Goal: Feedback & Contribution: Submit feedback/report problem

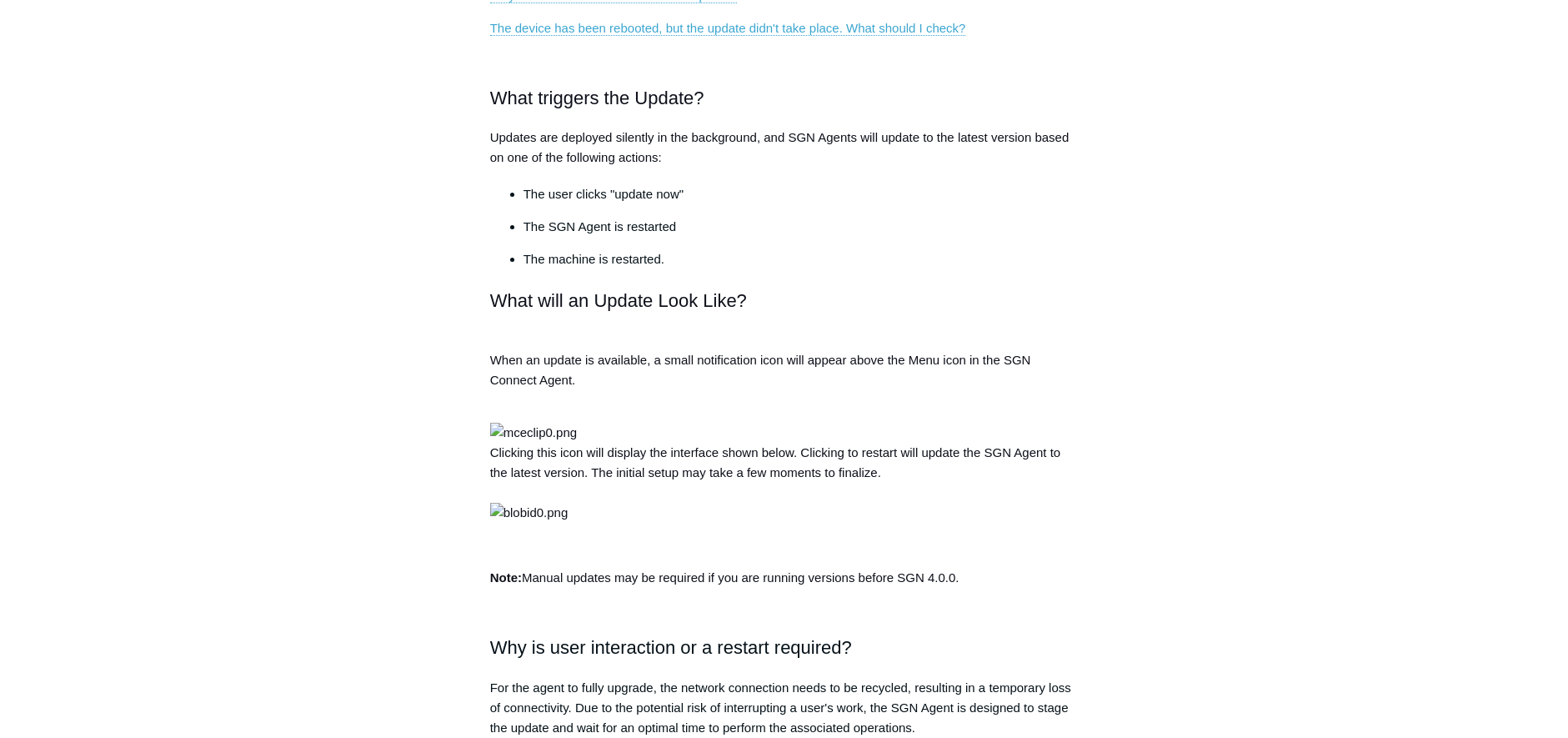
scroll to position [583, 0]
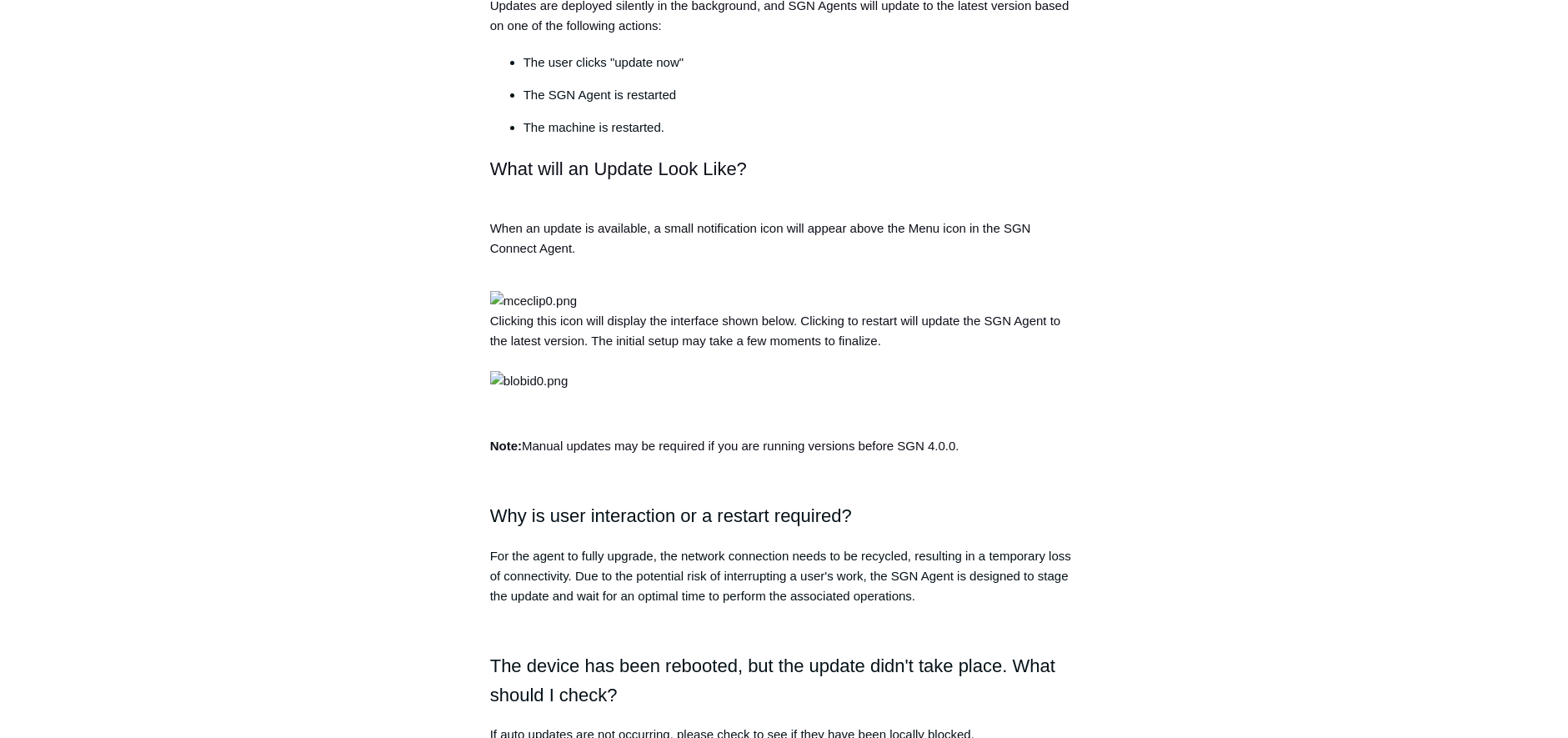
click at [1205, 260] on div "Articles in this section How to Find Maintenance Keys for Deleted Devices Pausi…" at bounding box center [784, 630] width 967 height 2128
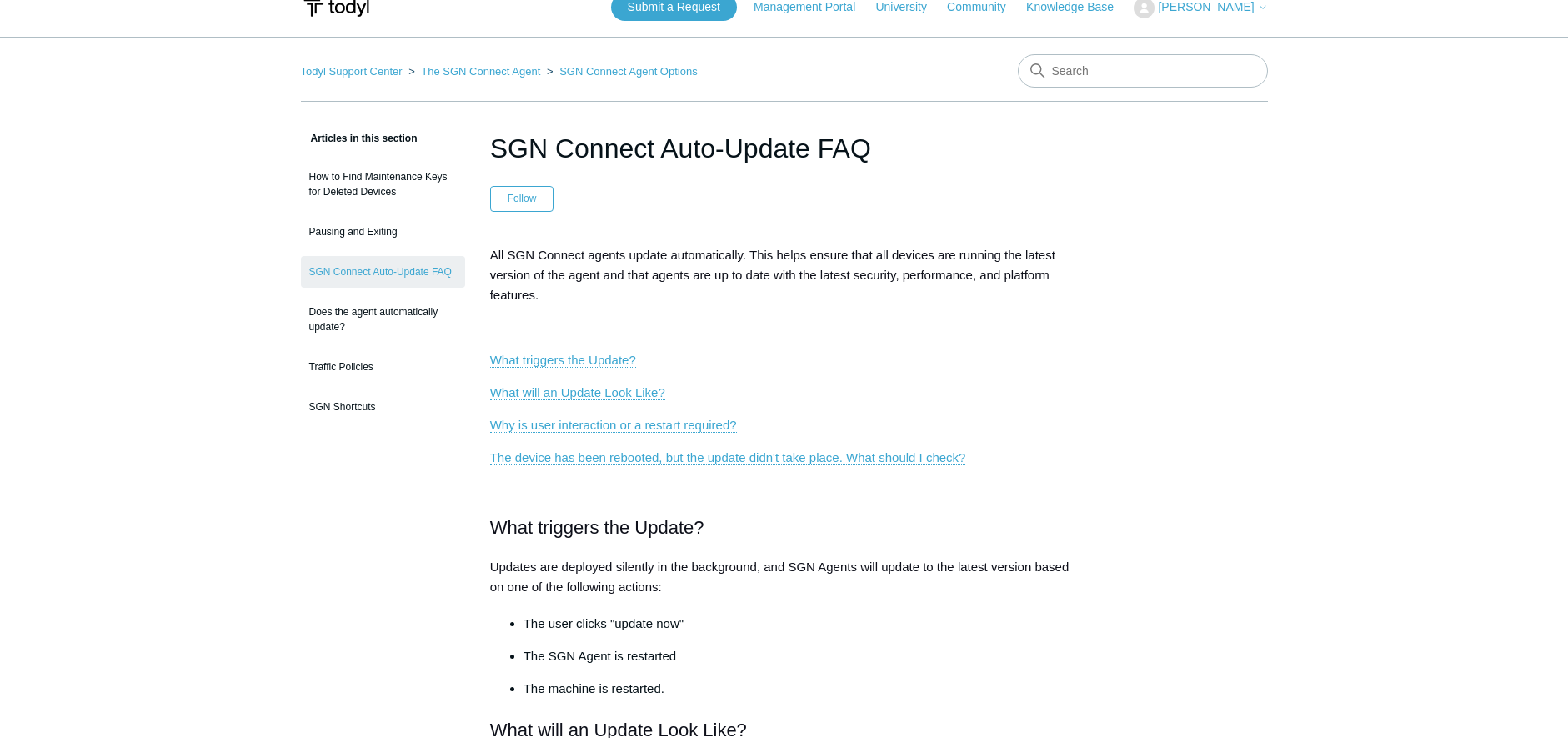
scroll to position [0, 0]
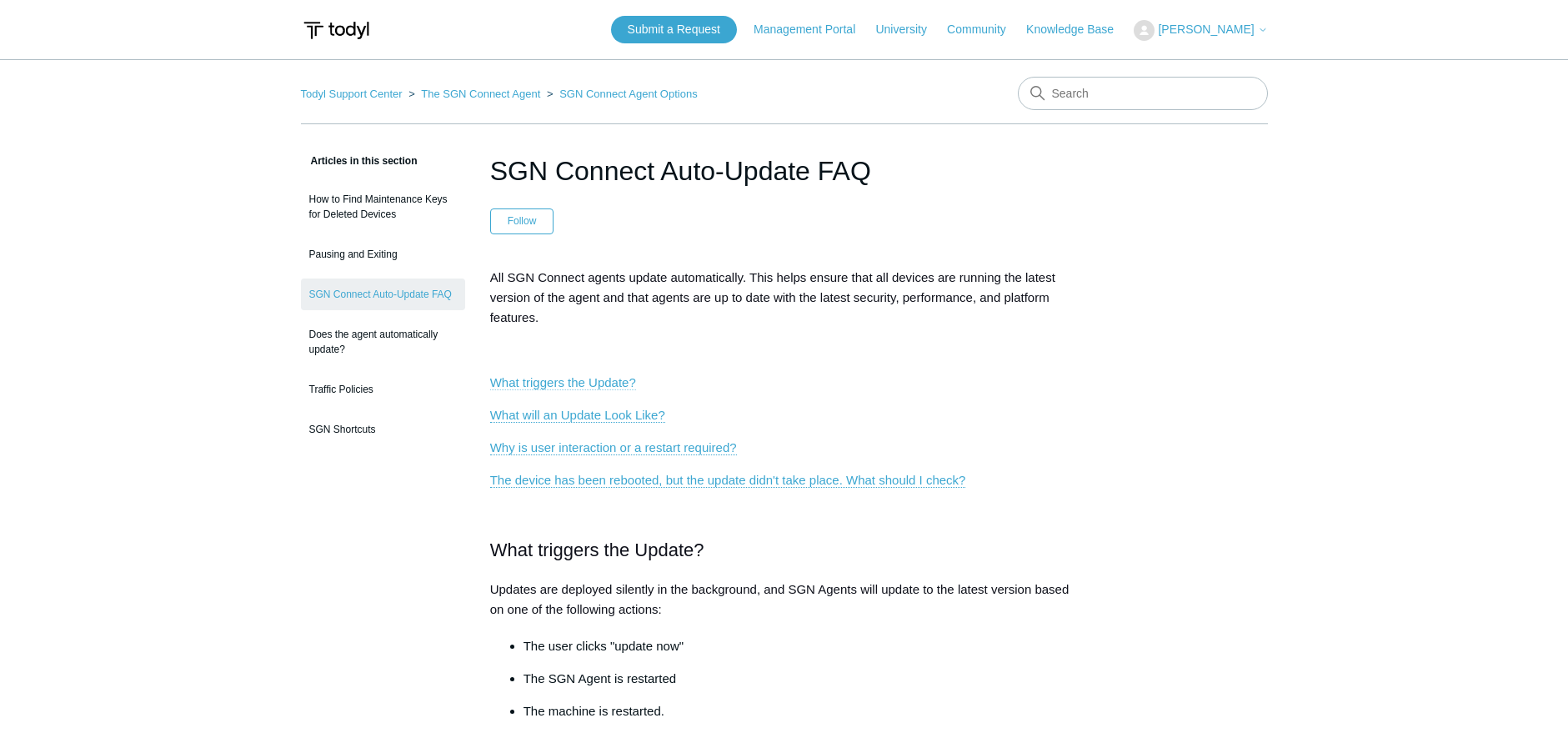
click at [588, 386] on link "What triggers the Update?" at bounding box center [563, 383] width 146 height 15
click at [588, 413] on link "What will an Update Look Like?" at bounding box center [577, 415] width 175 height 15
click at [589, 456] on p "Why is user interaction or a restart required?" at bounding box center [784, 447] width 589 height 20
click at [591, 480] on link "The device has been rebooted, but the update didn't take place. What should I c…" at bounding box center [728, 480] width 476 height 15
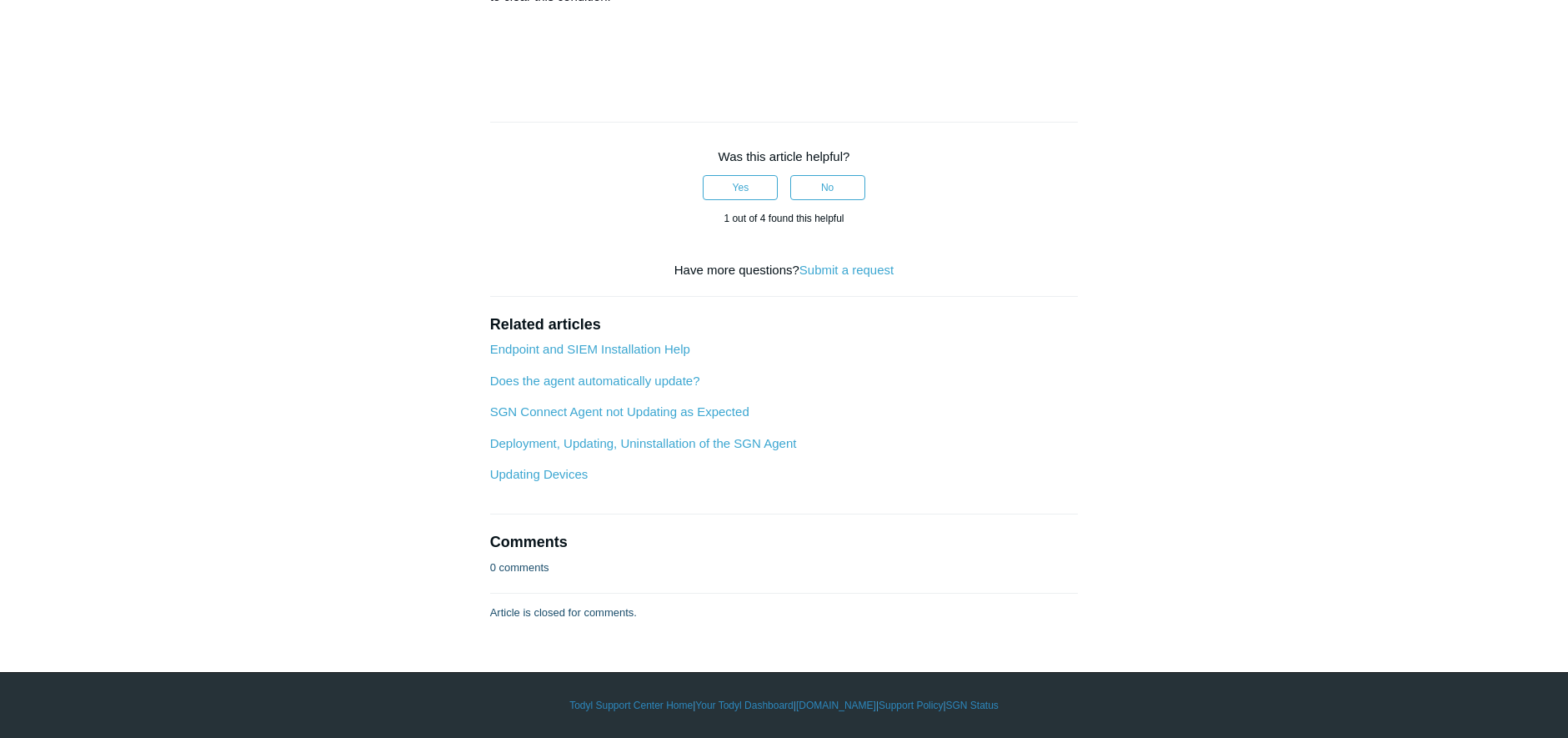
scroll to position [1425, 0]
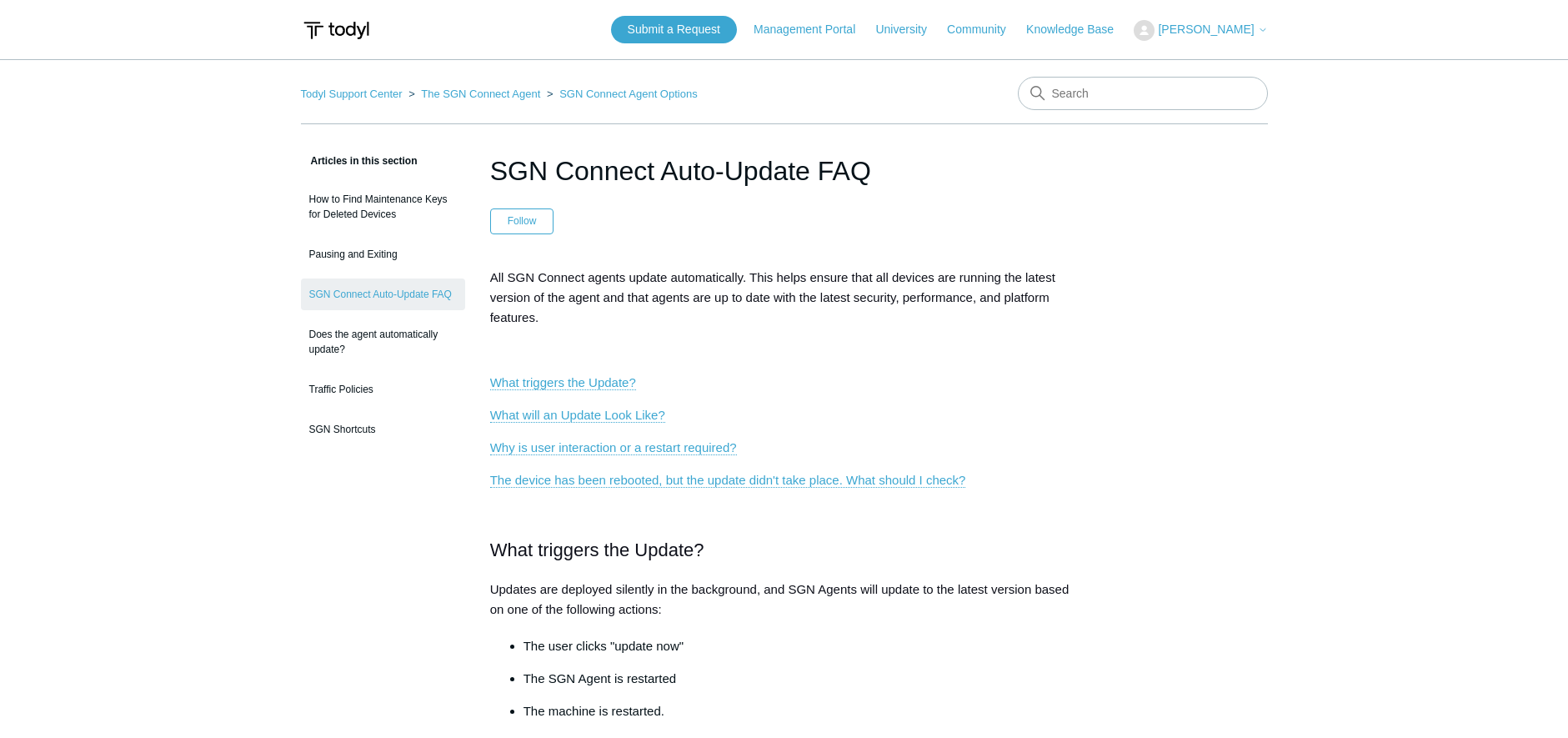
scroll to position [738, 0]
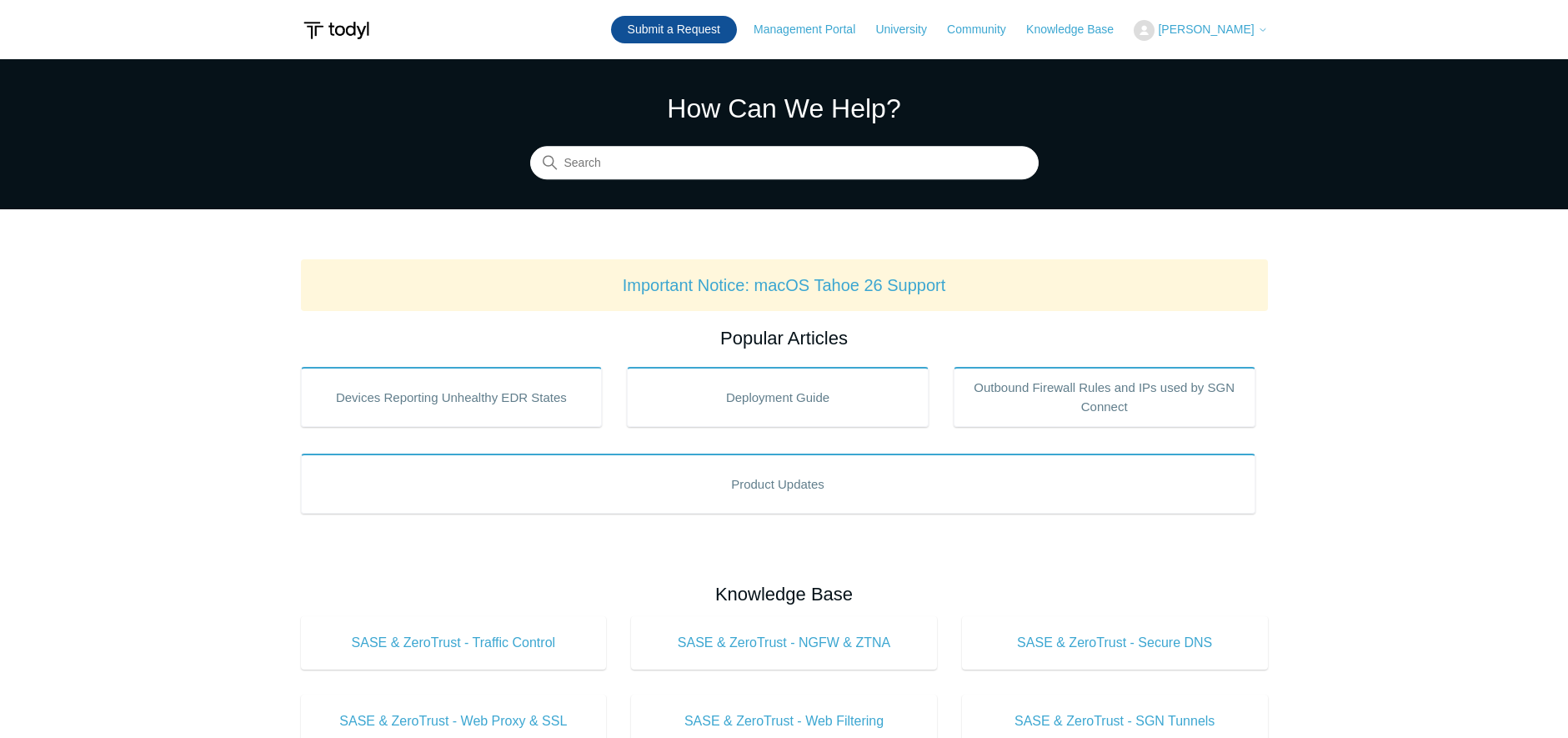
click at [676, 24] on link "Submit a Request" at bounding box center [674, 29] width 126 height 27
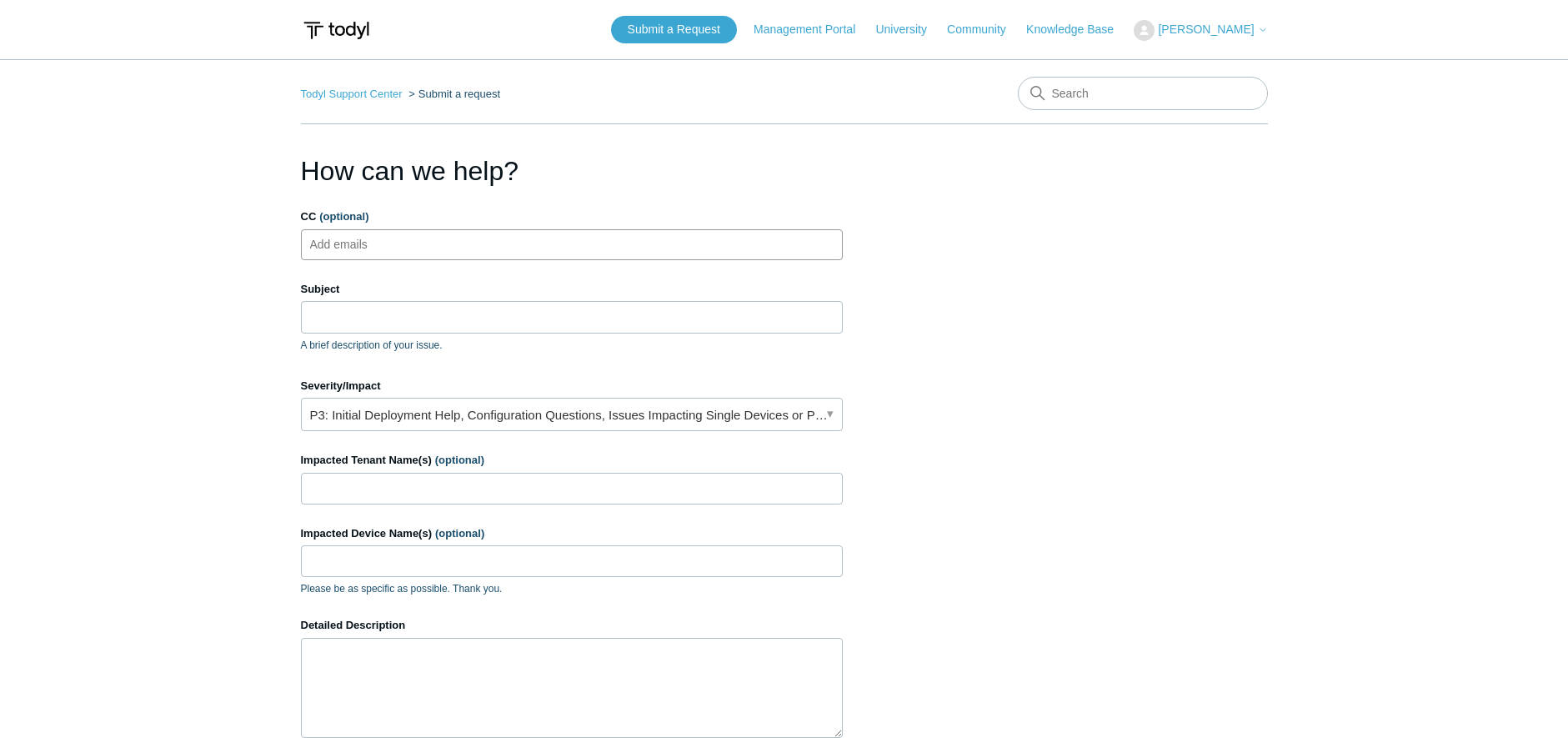
click at [391, 246] on input "CC (optional)" at bounding box center [353, 244] width 99 height 25
click at [368, 309] on input "Subject" at bounding box center [572, 317] width 542 height 32
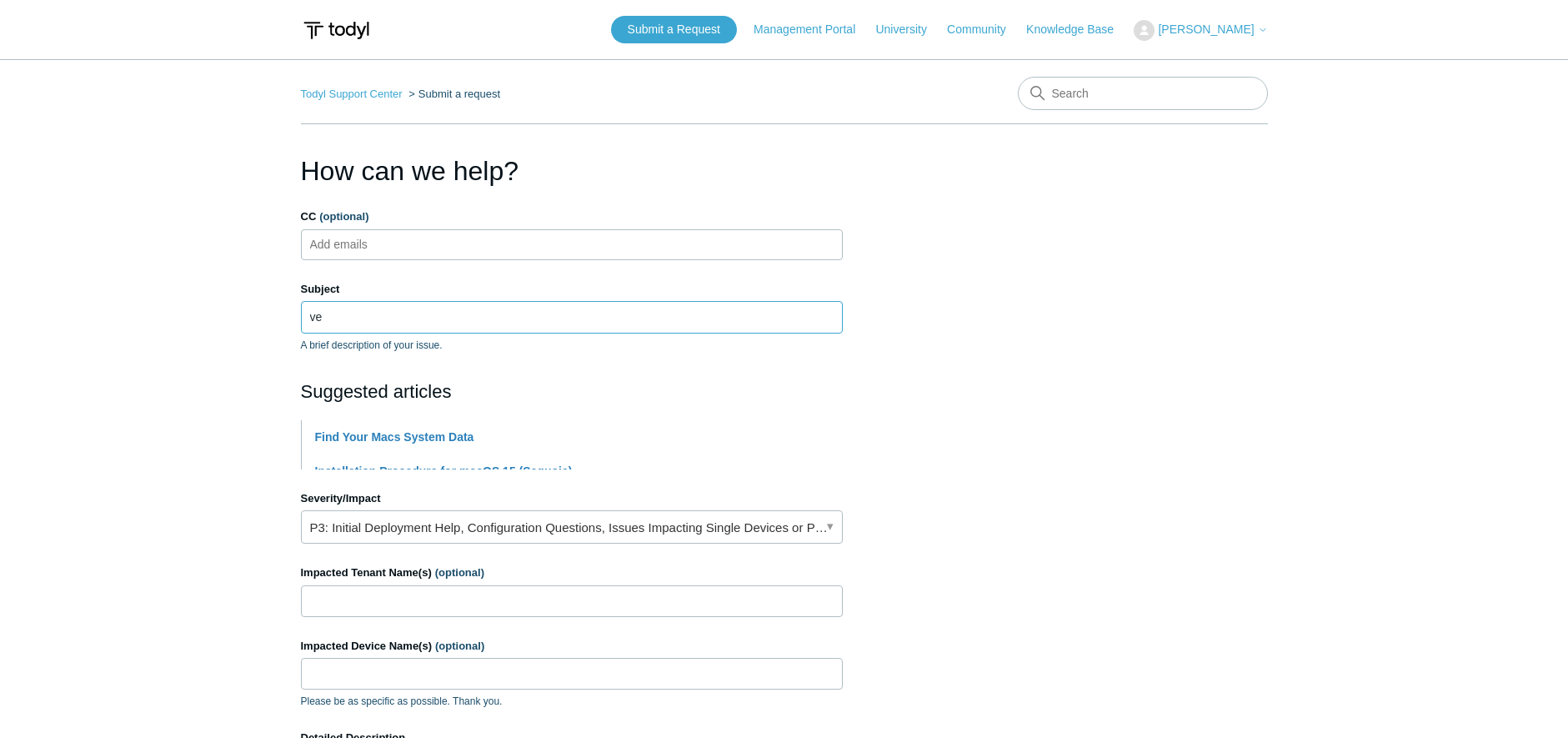
type input "v"
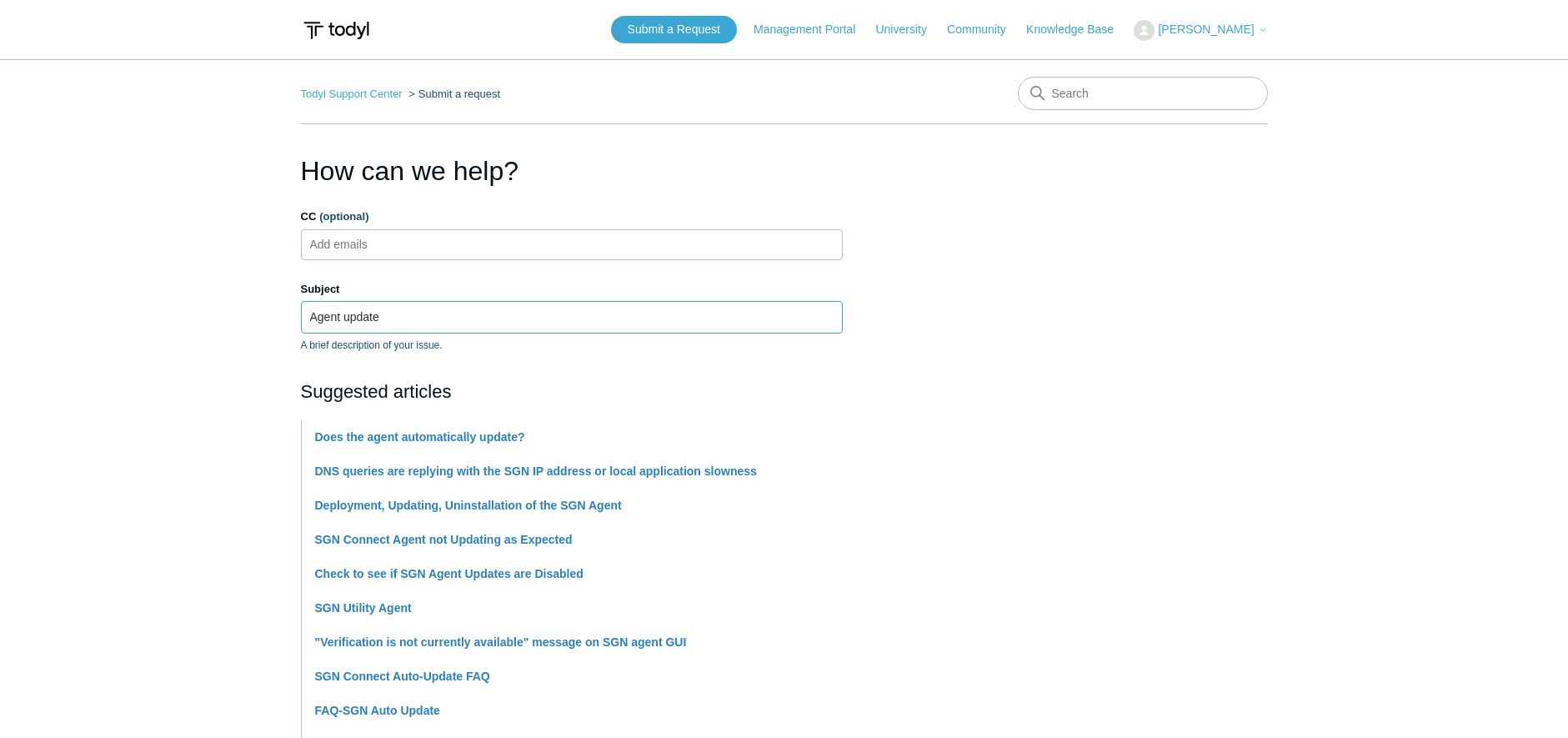
type input "Agent update"
click at [195, 425] on main "Todyl Support Center Submit a request How can we help? CC (optional) Add emails…" at bounding box center [784, 691] width 1568 height 1265
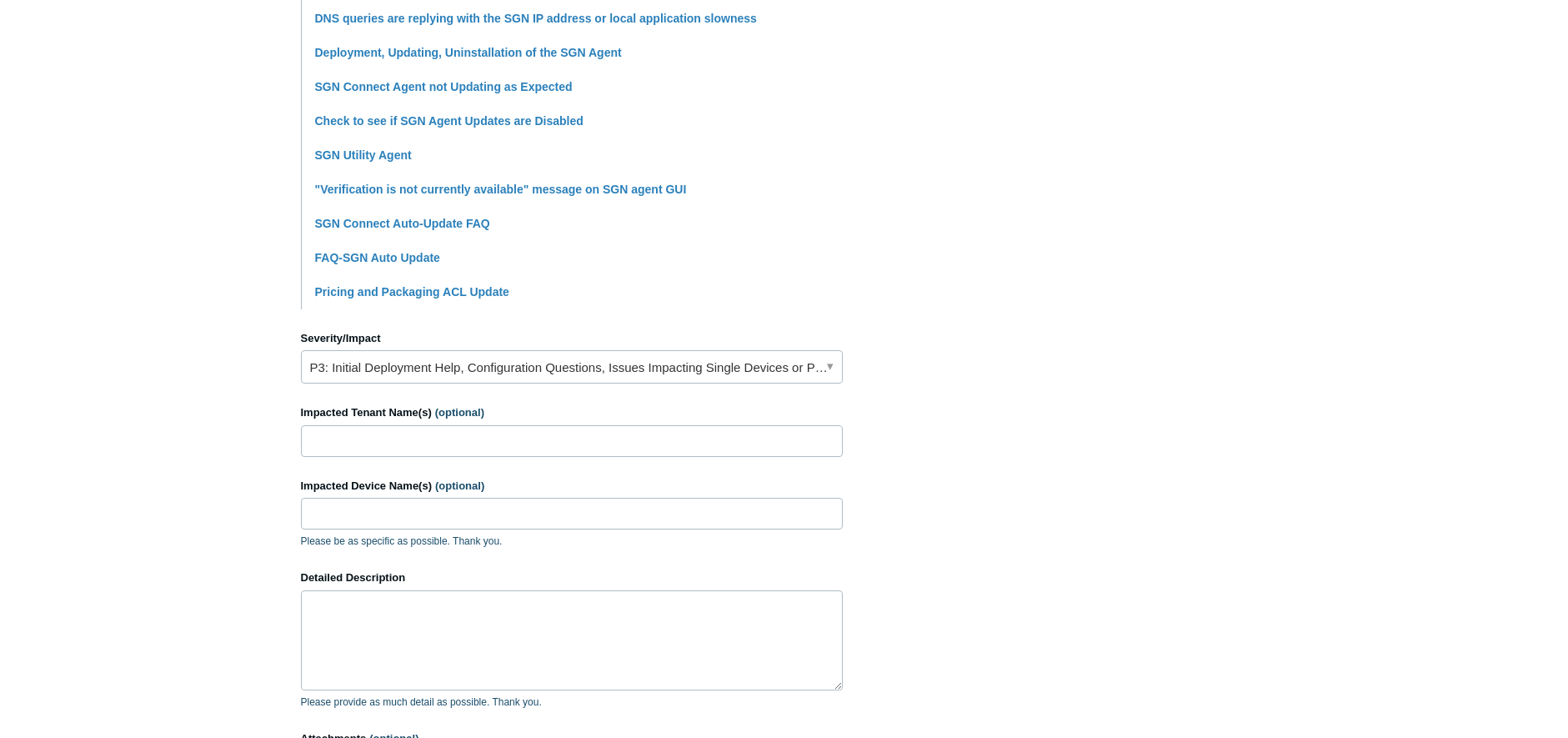
scroll to position [501, 0]
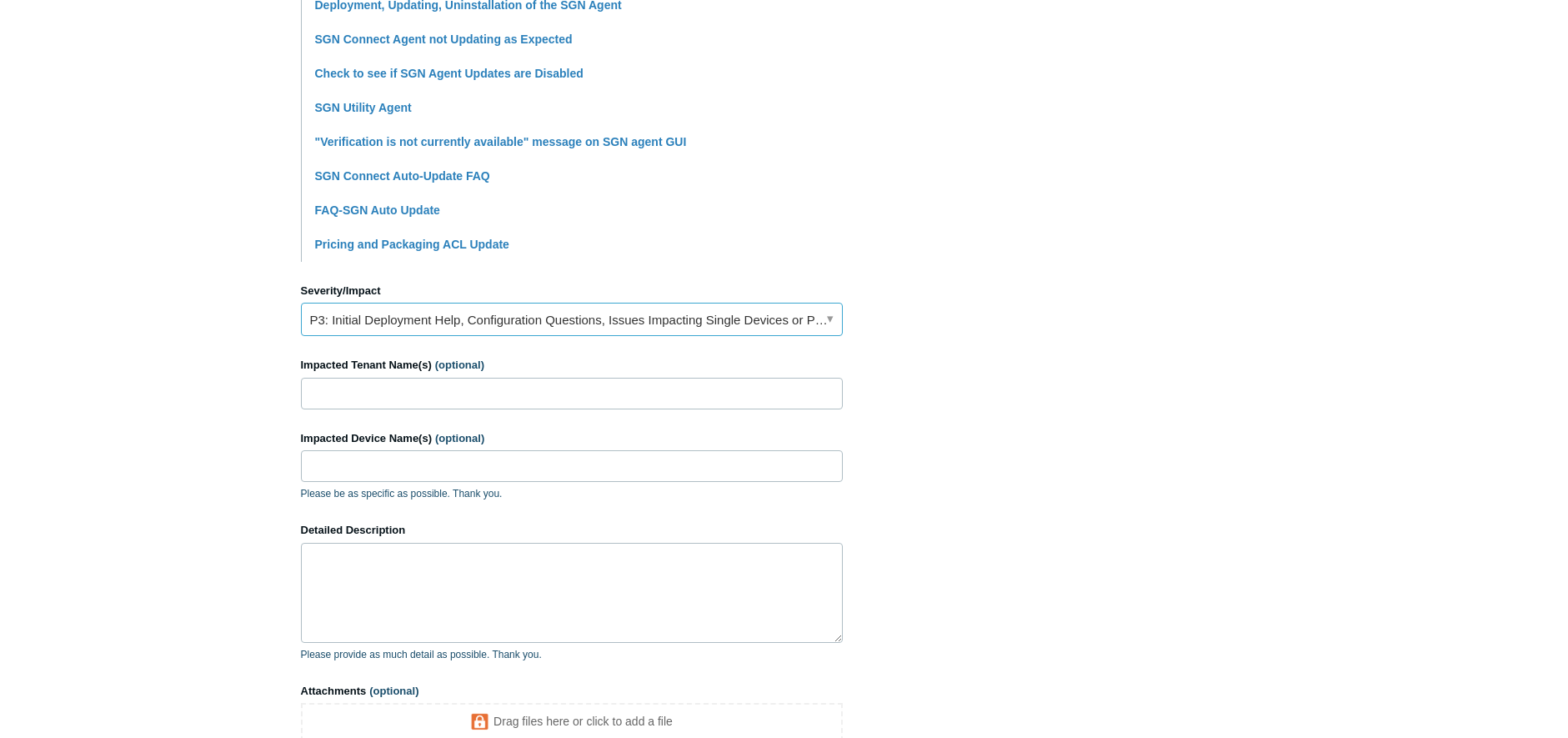
click at [588, 328] on link "P3: Initial Deployment Help, Configuration Questions, Issues Impacting Single D…" at bounding box center [572, 320] width 542 height 34
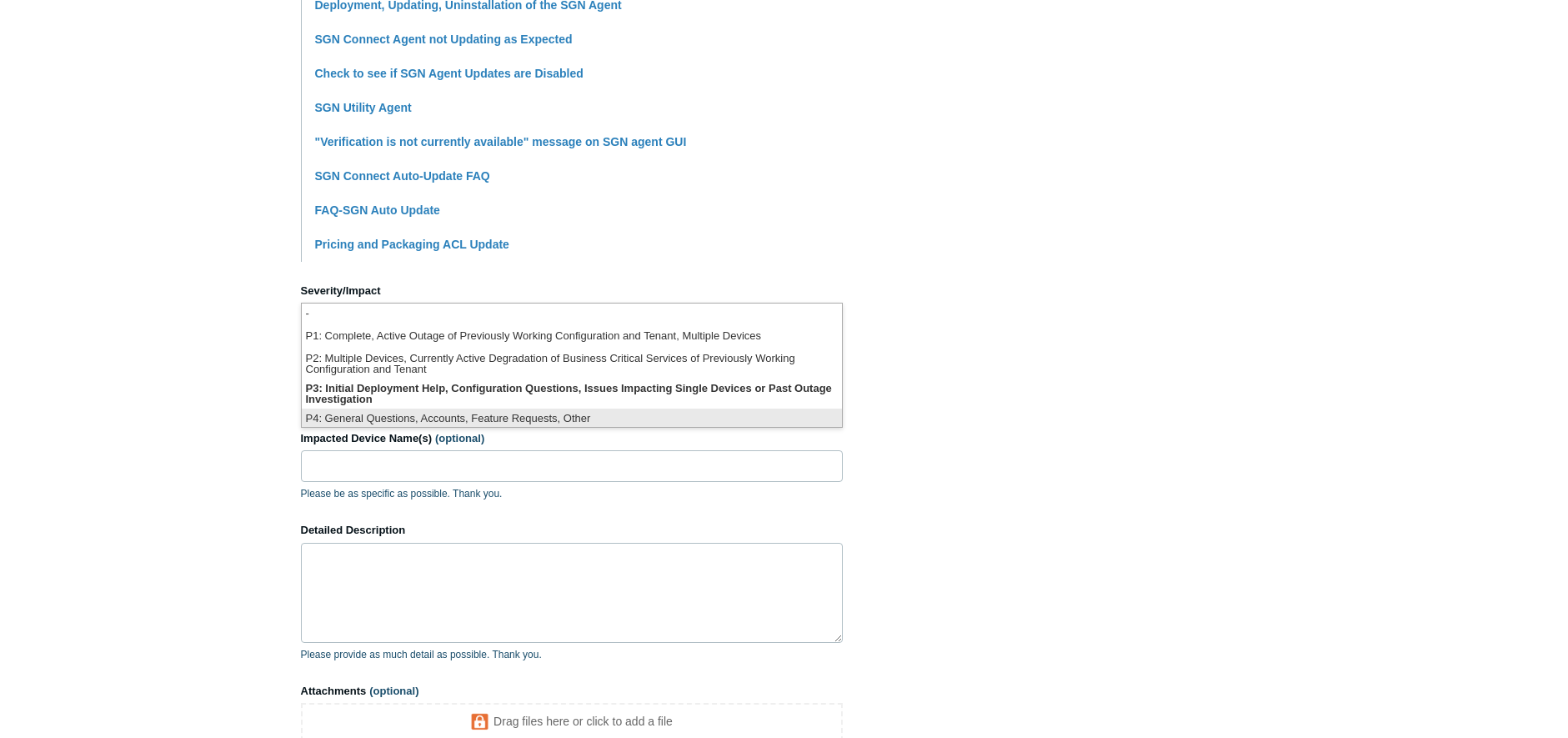
scroll to position [4, 0]
click at [486, 416] on li "P4: General Questions, Accounts, Feature Requests, Other" at bounding box center [572, 415] width 540 height 23
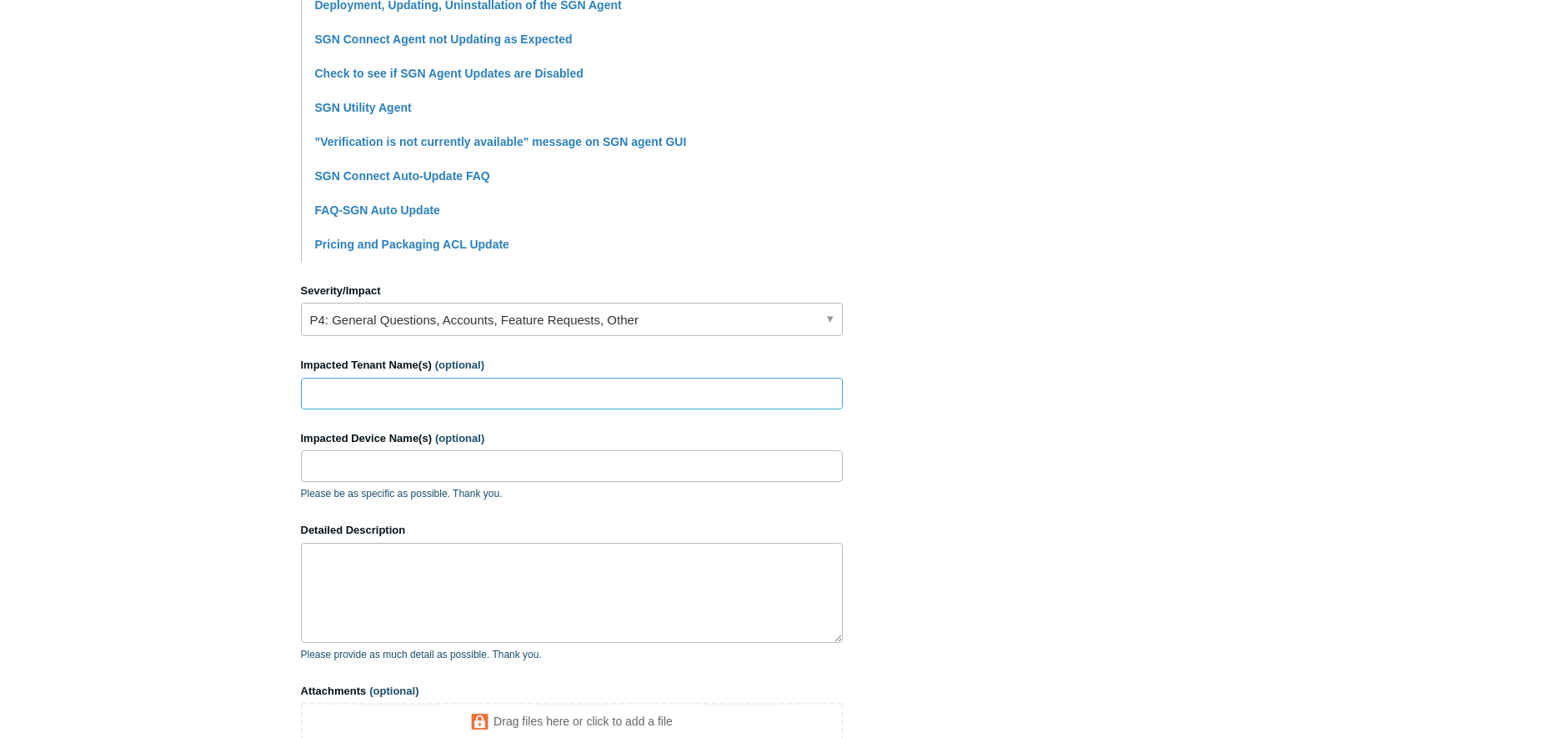
click at [452, 390] on input "Impacted Tenant Name(s) (optional)" at bounding box center [572, 394] width 542 height 32
click at [427, 468] on input "Impacted Device Name(s) (optional)" at bounding box center [572, 466] width 542 height 32
type input "KNT-"
click at [421, 399] on input "Impacted Tenant Name(s) (optional)" at bounding box center [572, 394] width 542 height 32
type input "keynet"
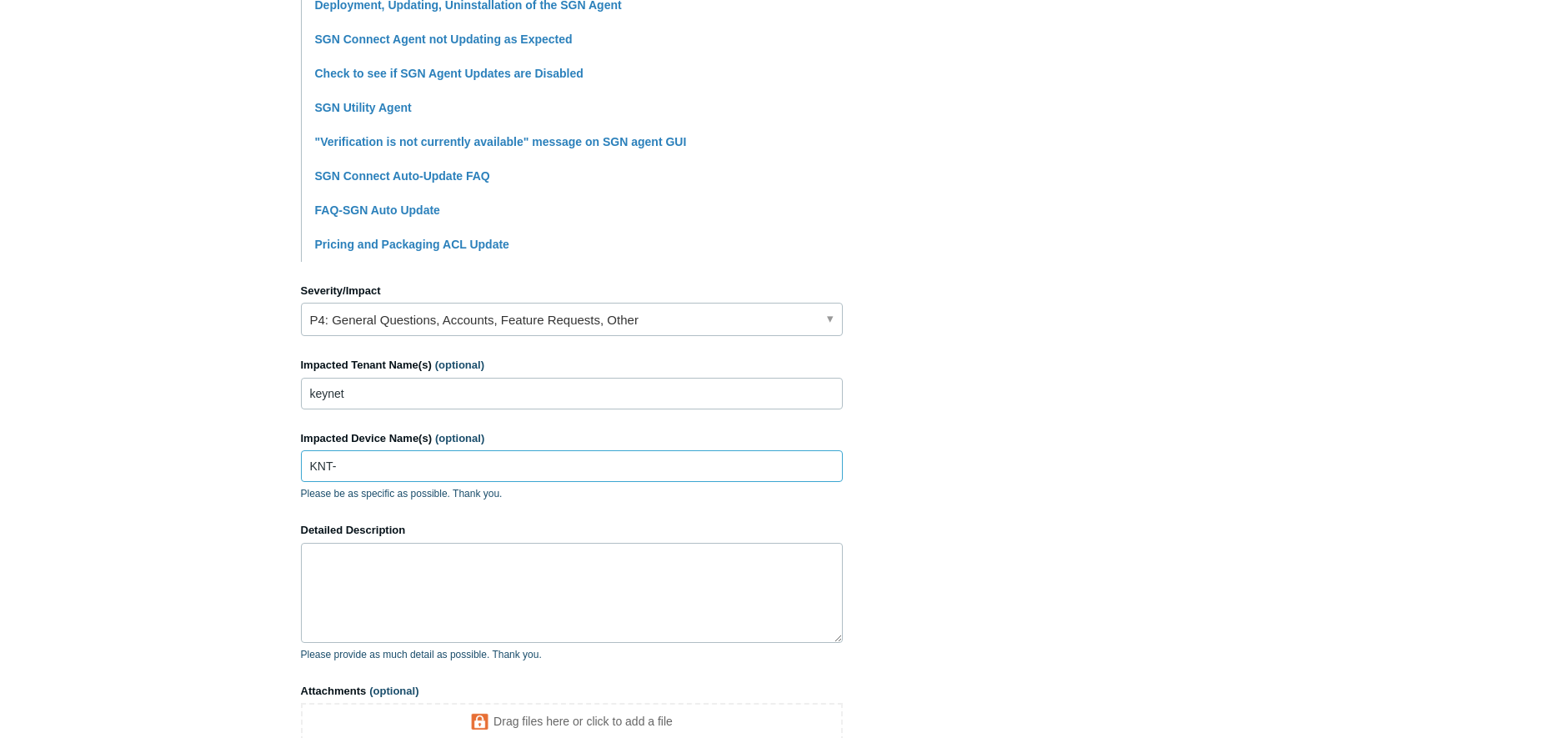
click at [377, 464] on input "KNT-" at bounding box center [572, 466] width 542 height 32
type input "KNT-J8V8MG3"
click at [386, 601] on textarea "Detailed Description" at bounding box center [572, 593] width 542 height 100
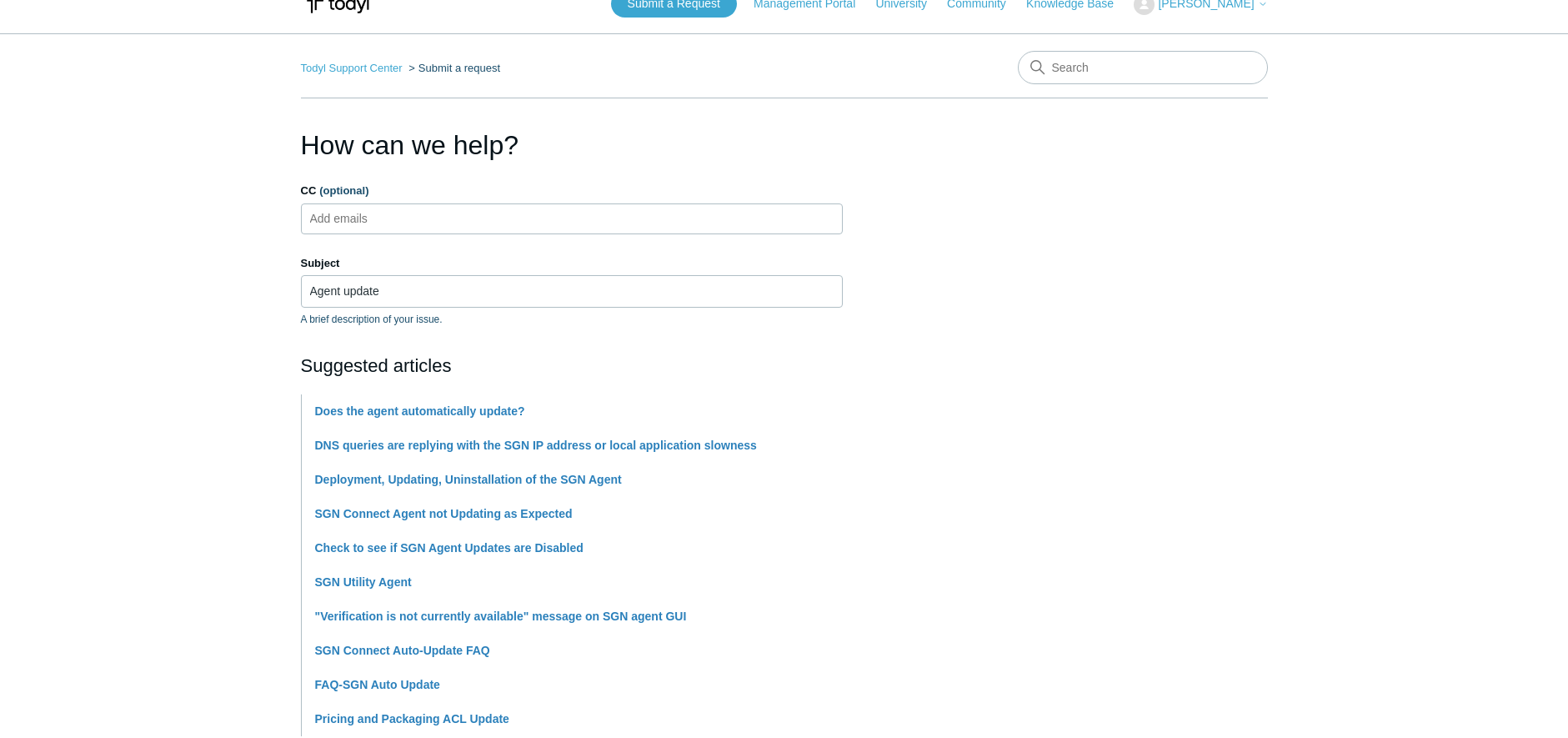
scroll to position [0, 0]
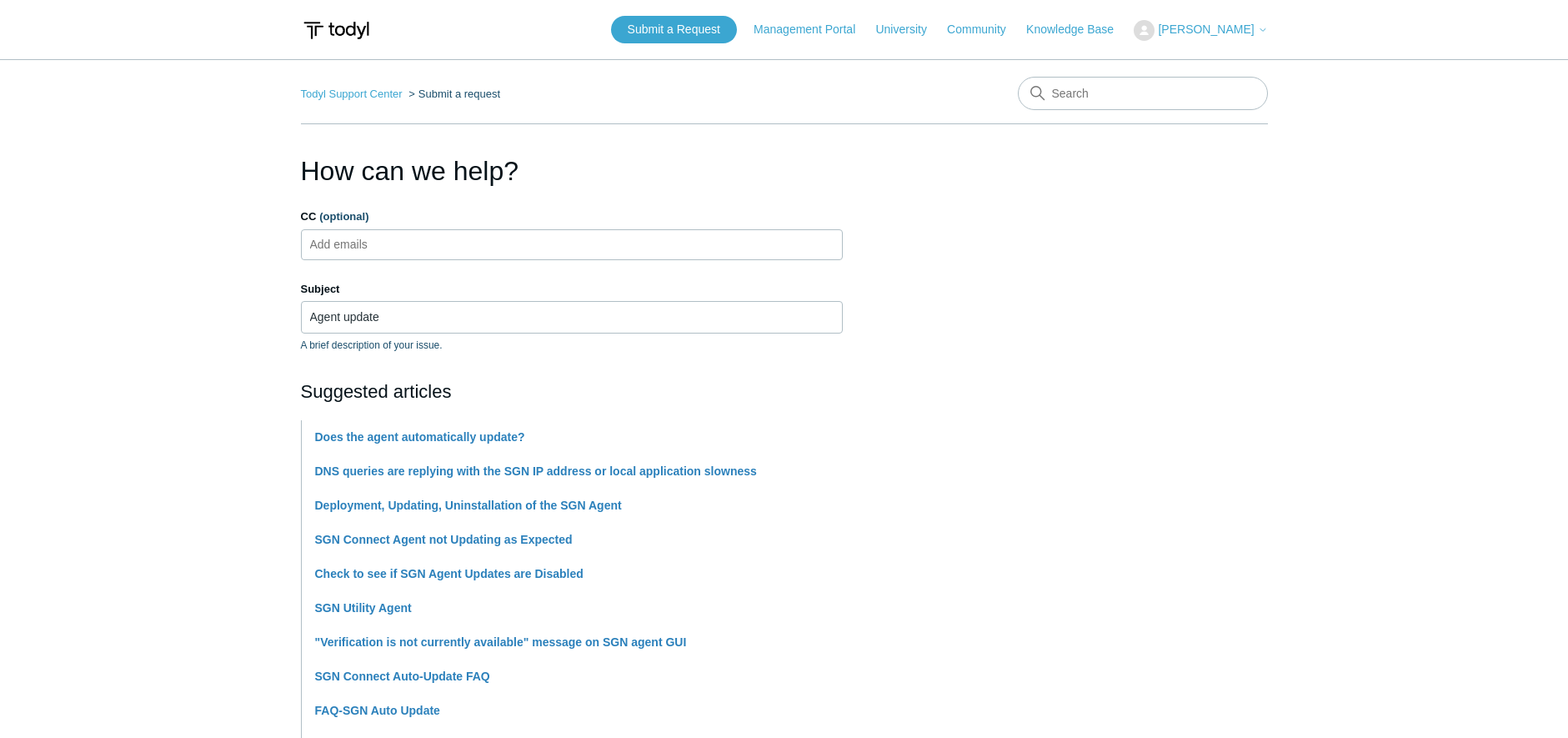
type textarea "I was looking over the devices at another customer and seen there was a lot of …"
click at [464, 323] on input "Agent update" at bounding box center [572, 317] width 542 height 32
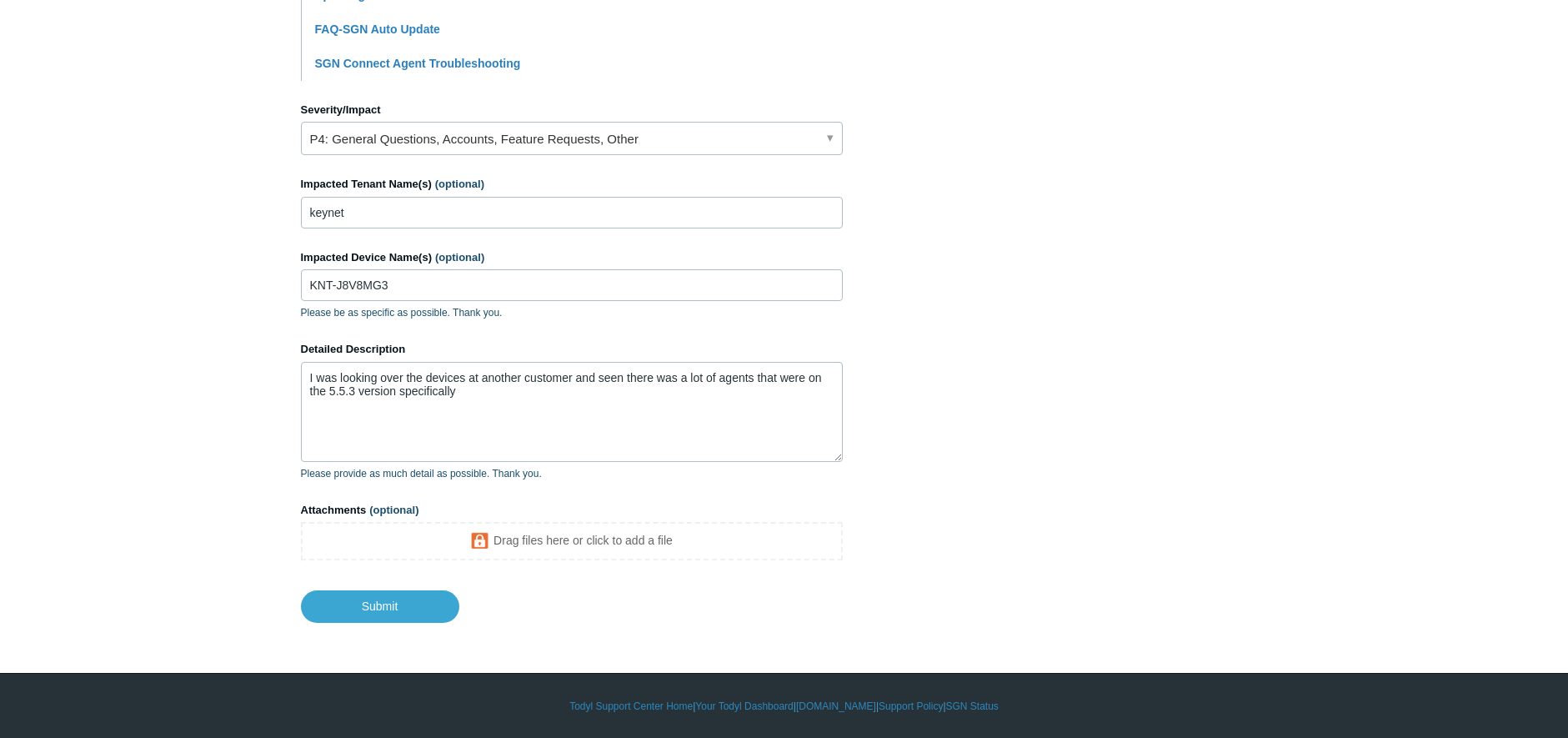
scroll to position [682, 0]
type input "Agent update question"
click at [495, 391] on textarea "I was looking over the devices at another customer and seen there was a lot of …" at bounding box center [572, 411] width 542 height 100
click at [581, 390] on textarea "I was looking over the devices at another customer and seen there was a lot of …" at bounding box center [572, 411] width 542 height 100
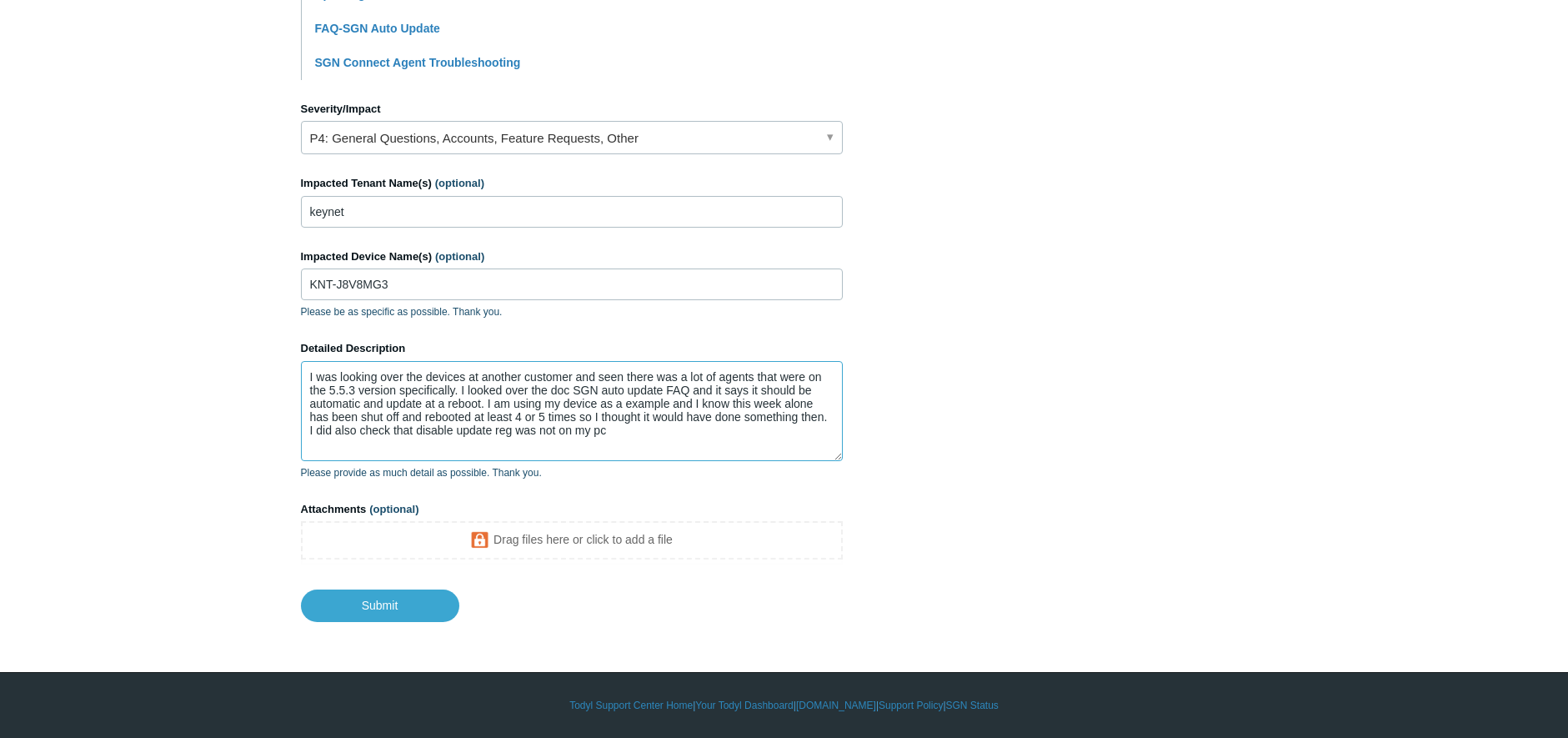
click at [635, 446] on textarea "I was looking over the devices at another customer and seen there was a lot of …" at bounding box center [572, 411] width 542 height 100
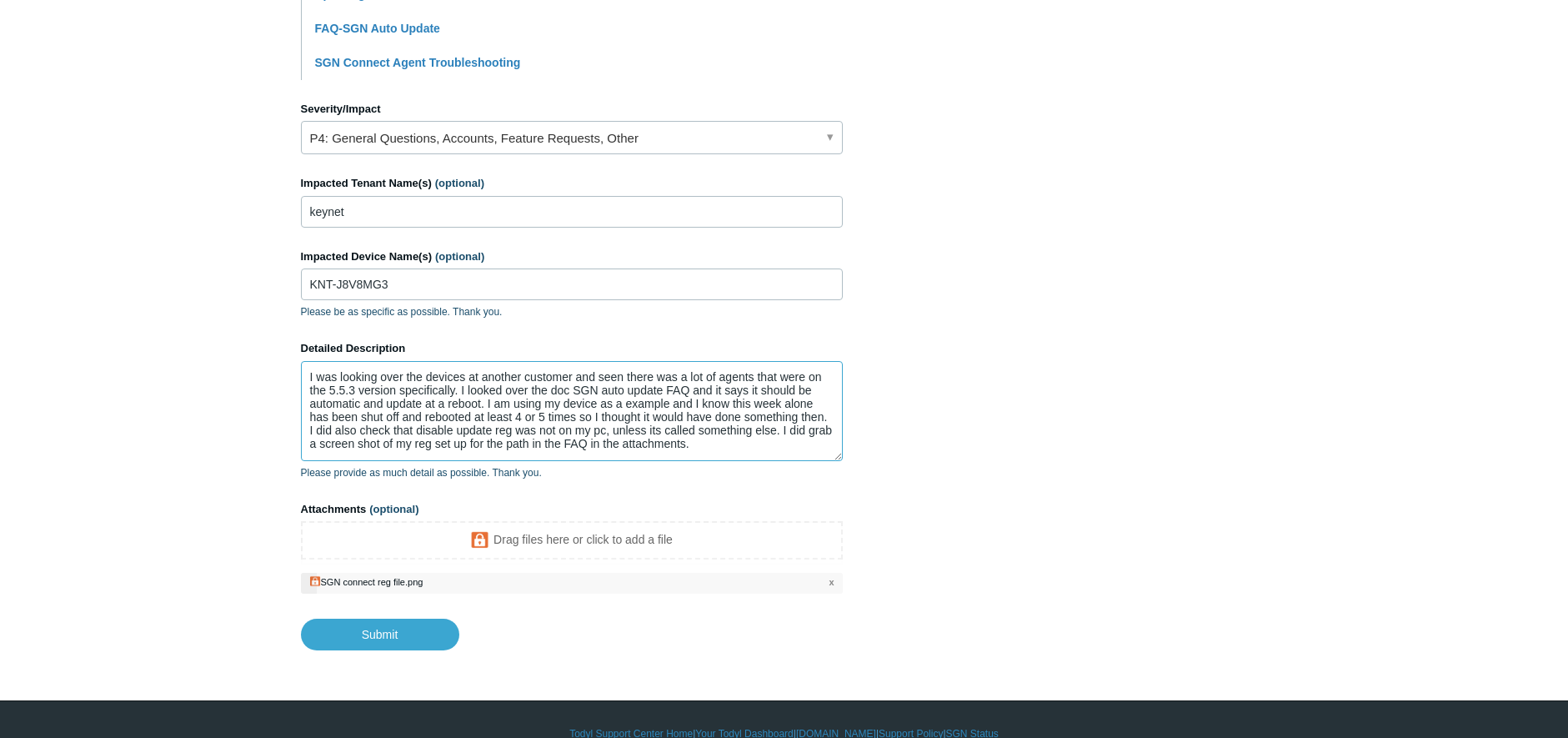
click at [726, 446] on textarea "I was looking over the devices at another customer and seen there was a lot of …" at bounding box center [572, 411] width 542 height 100
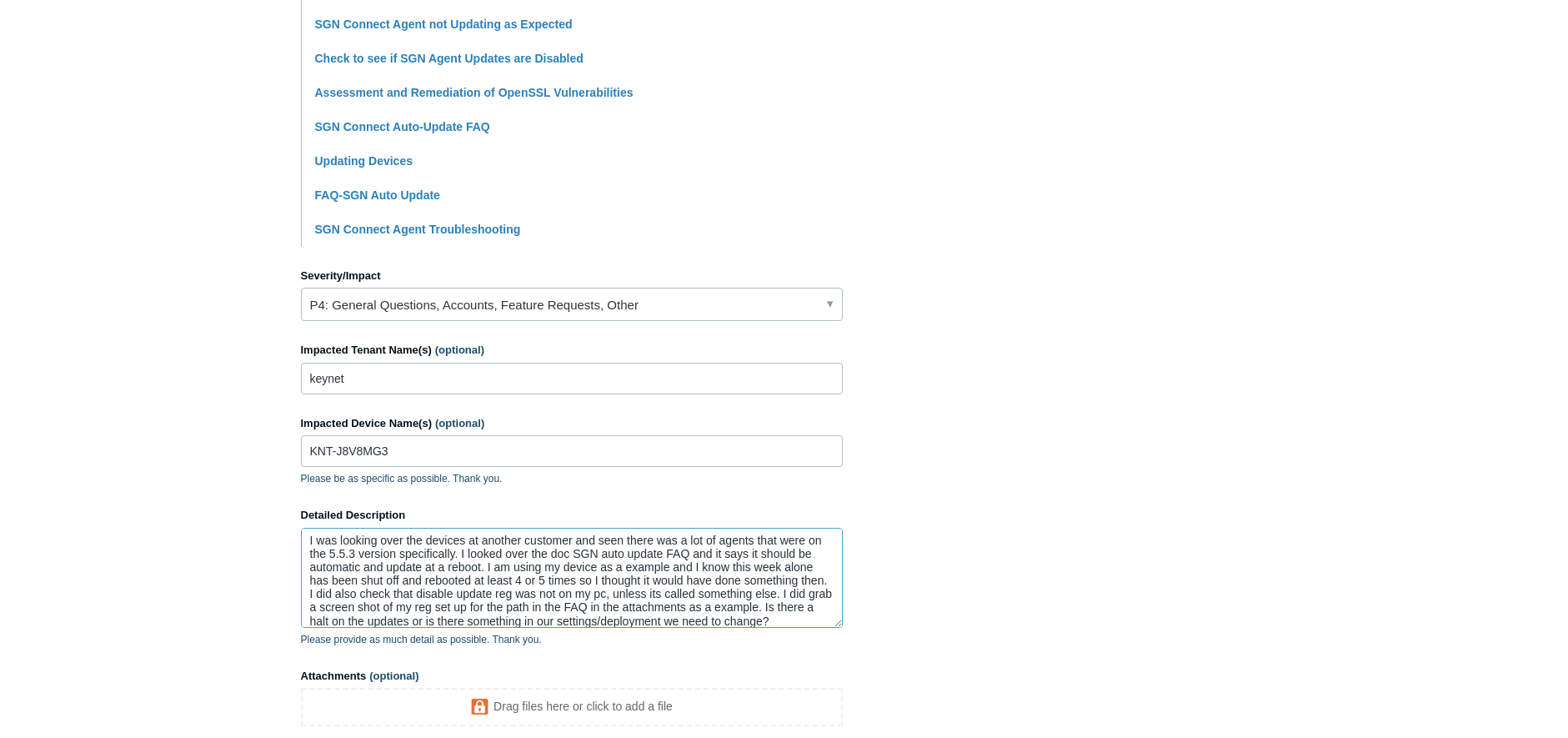
scroll to position [0, 0]
click at [470, 556] on textarea "I was looking over the devices at another customer and seen there was a lot of …" at bounding box center [572, 578] width 542 height 100
click at [628, 568] on textarea "I was looking over the devices at another customer and seen there was a lot of …" at bounding box center [572, 578] width 542 height 100
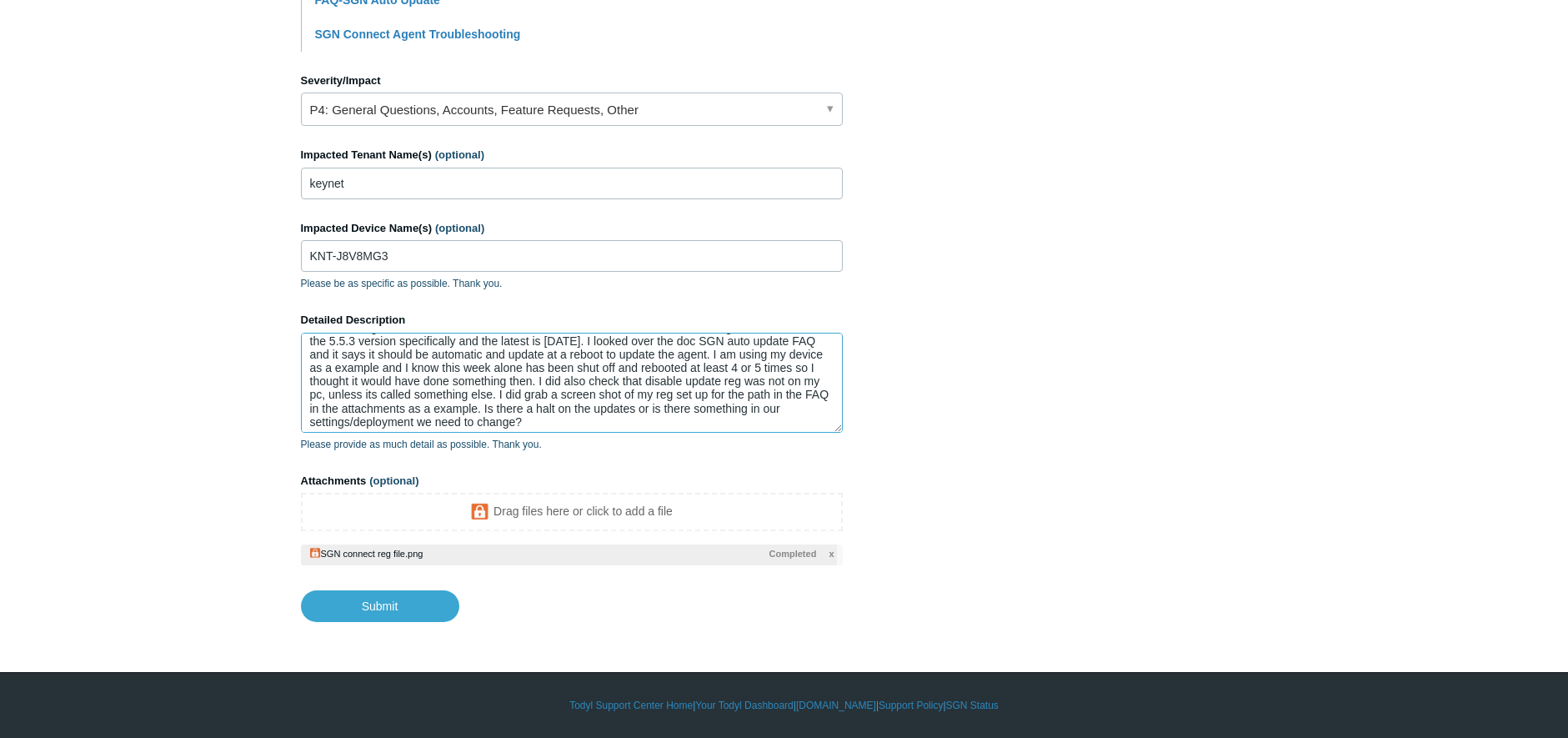
scroll to position [26, 0]
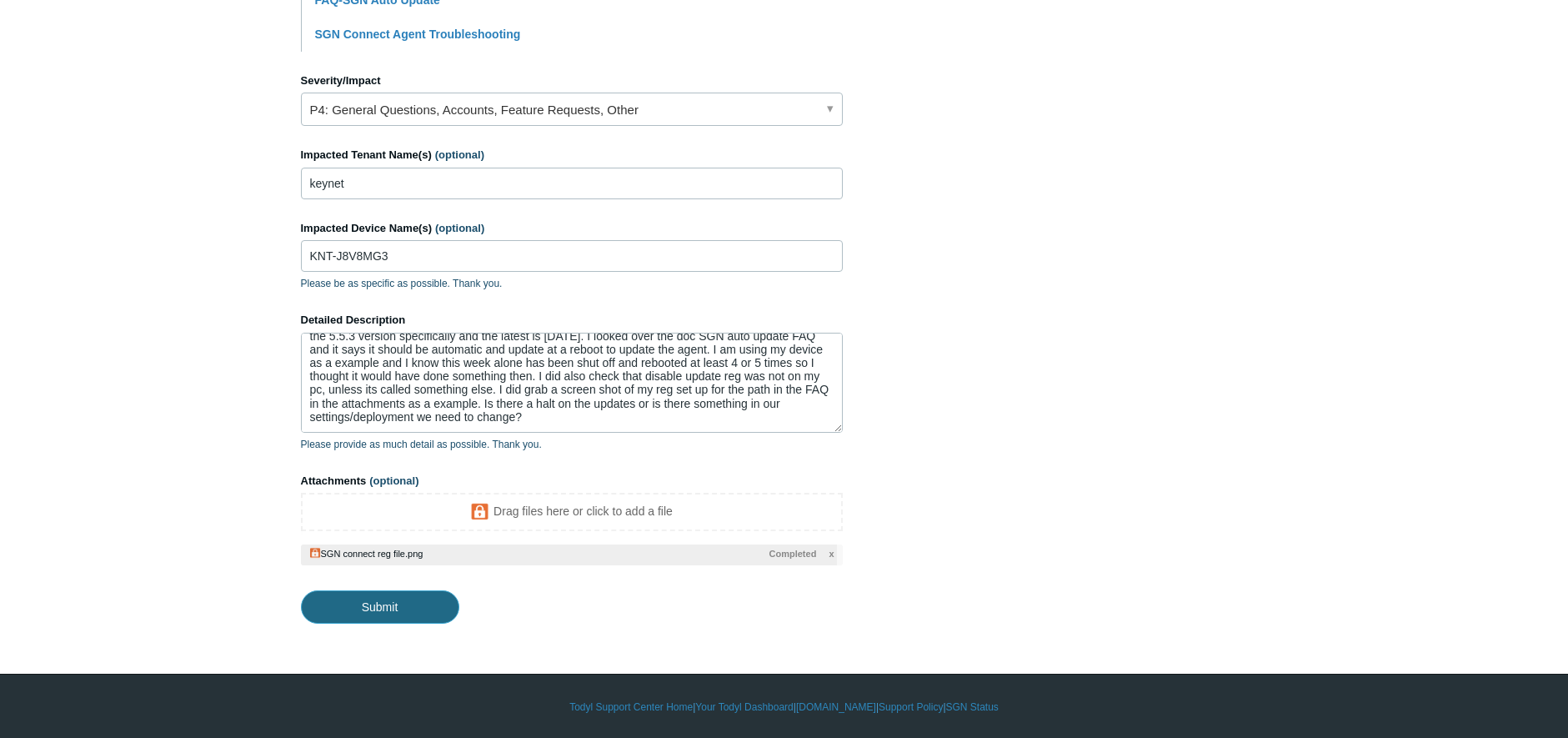
click at [378, 598] on input "Submit" at bounding box center [380, 608] width 158 height 34
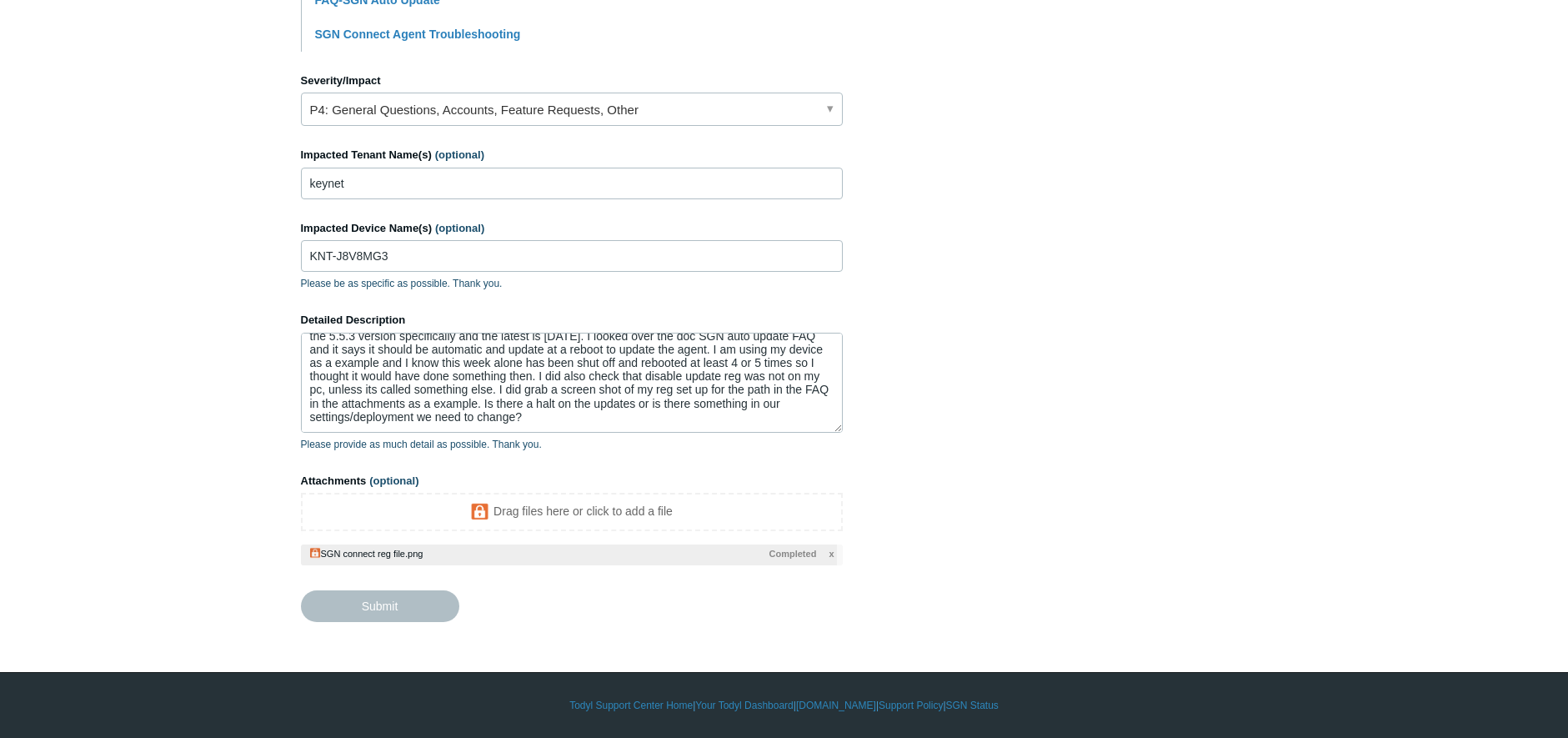
type textarea "I was looking over the devices at another customer and seen there was a lot of …"
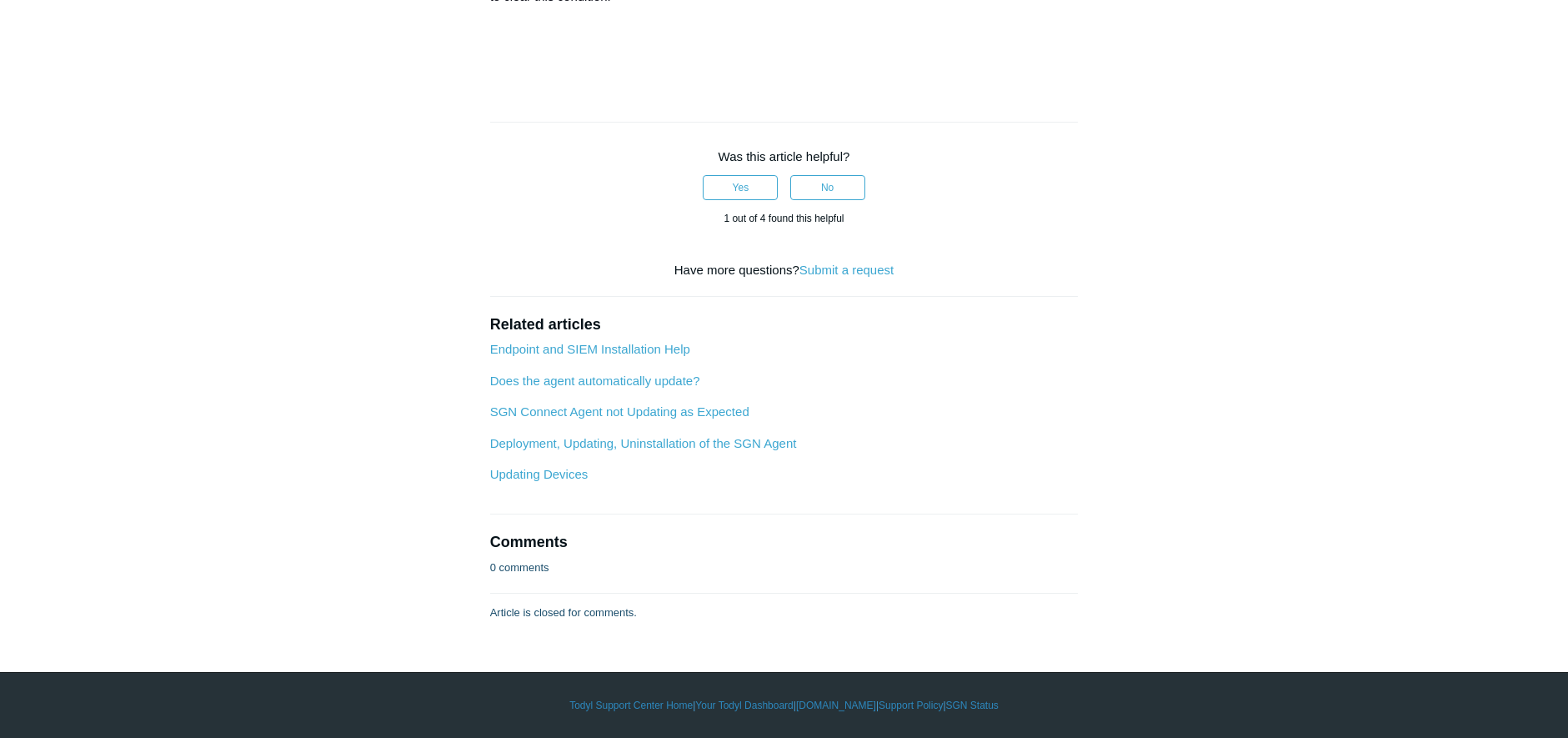
scroll to position [1509, 0]
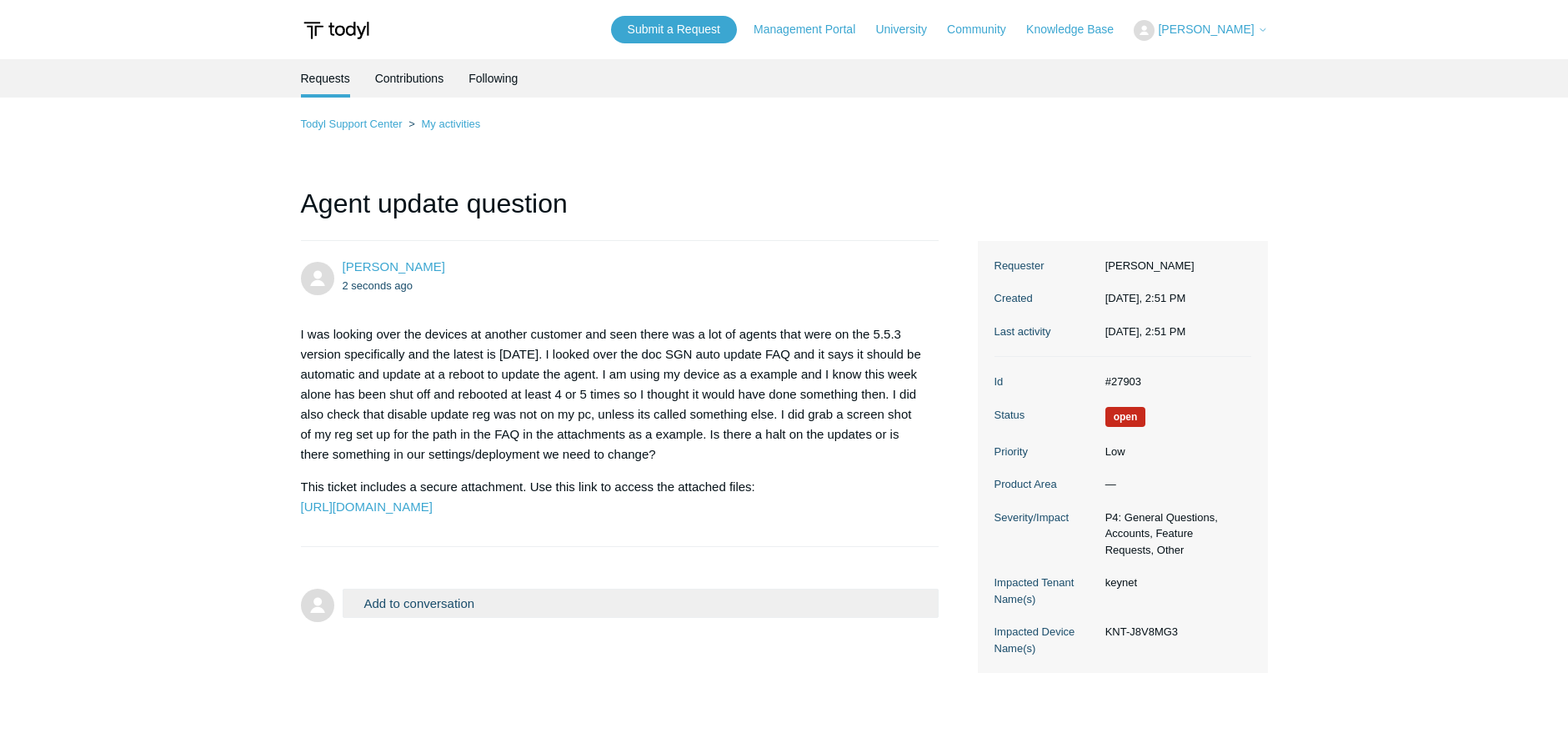
click at [817, 230] on h1 "Agent update question" at bounding box center [620, 212] width 638 height 57
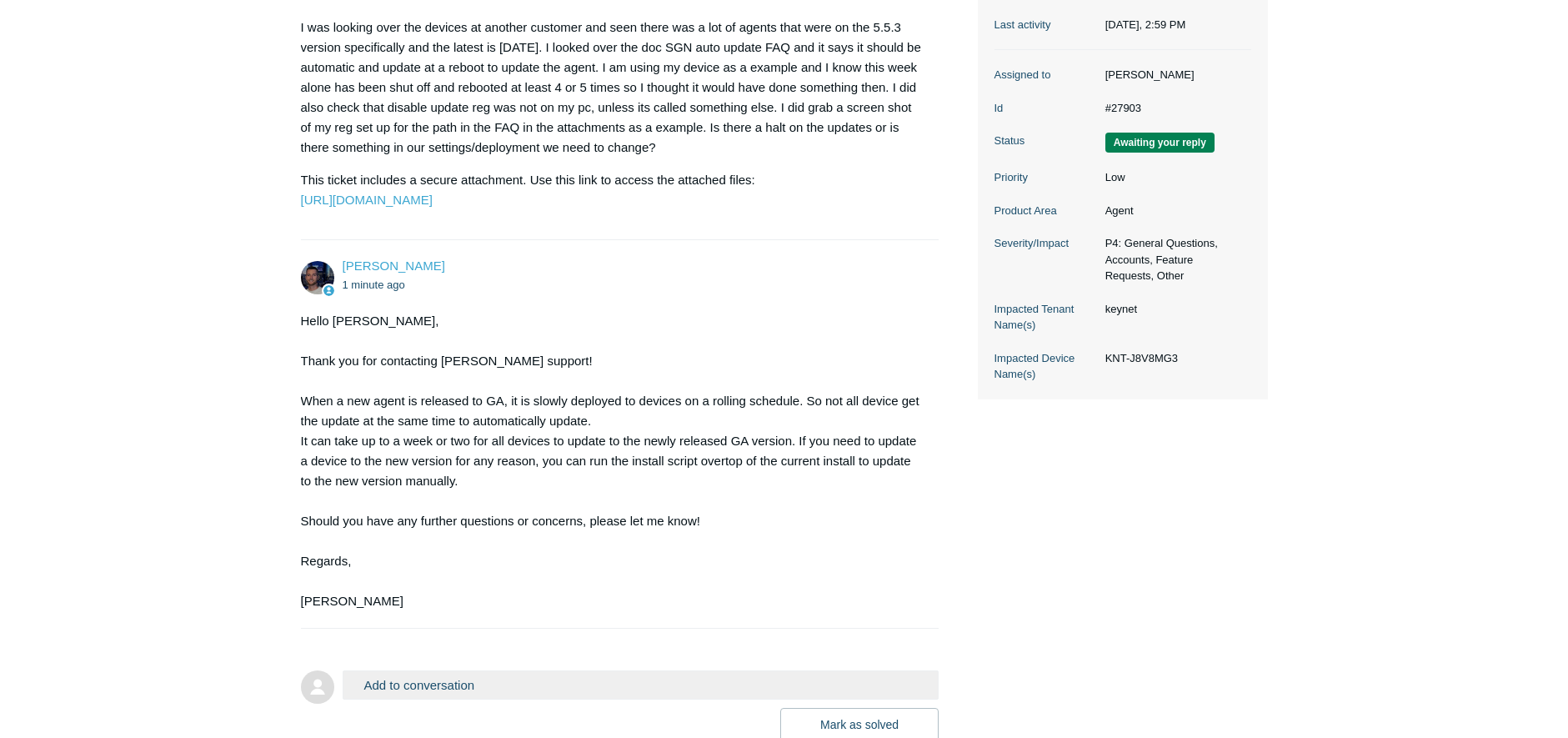
scroll to position [466, 0]
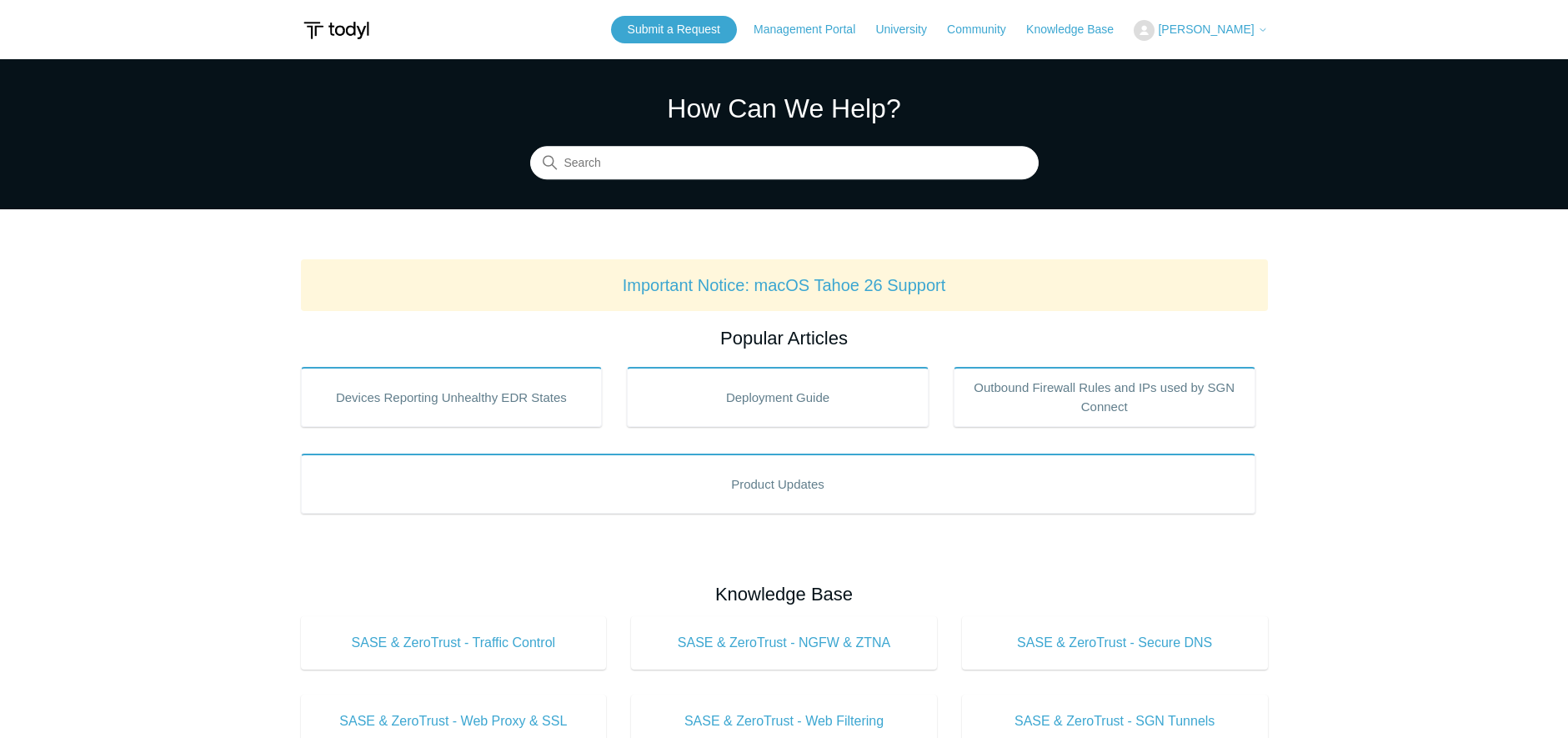
click at [350, 35] on img at bounding box center [336, 30] width 71 height 31
click at [347, 33] on img at bounding box center [336, 30] width 71 height 31
